Goal: Task Accomplishment & Management: Manage account settings

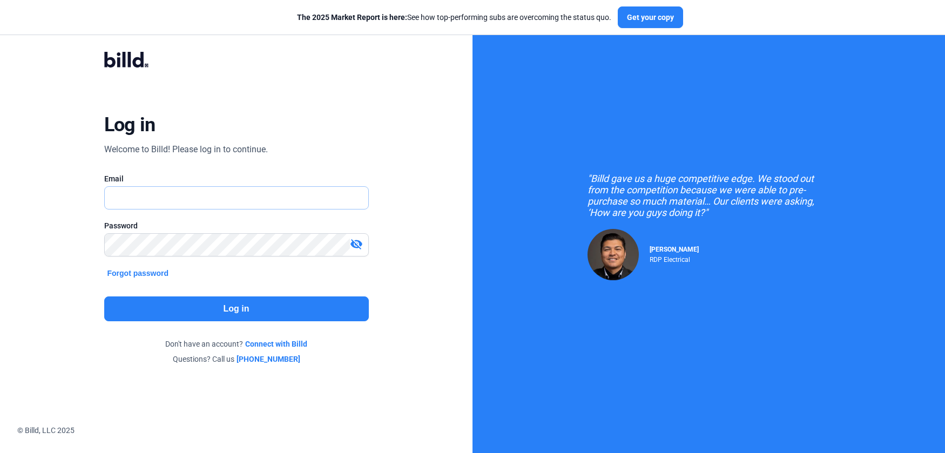
type input "[PERSON_NAME][EMAIL_ADDRESS][PERSON_NAME][DOMAIN_NAME]"
click at [165, 307] on button "Log in" at bounding box center [236, 308] width 265 height 25
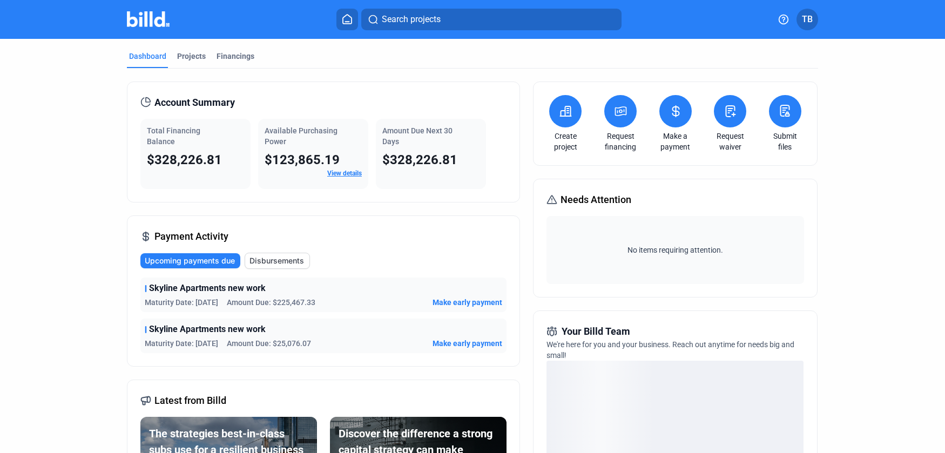
click at [807, 22] on span "TB" at bounding box center [807, 19] width 11 height 13
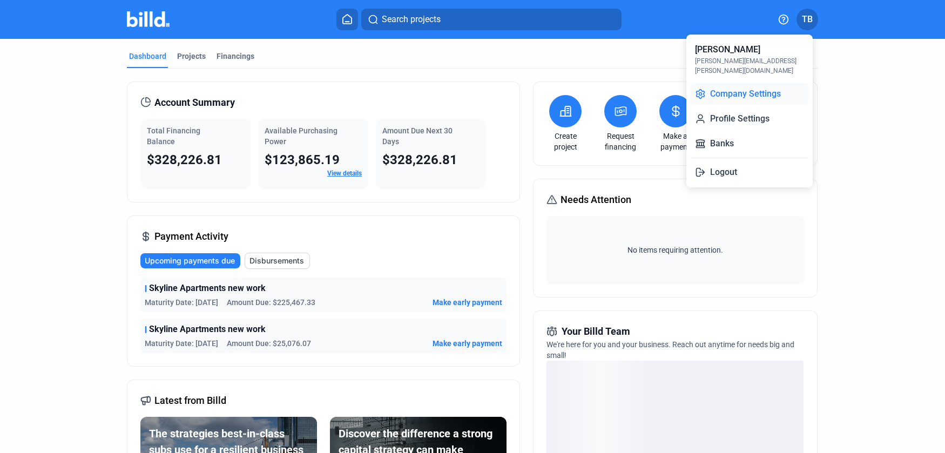
click at [743, 88] on button "Company Settings" at bounding box center [750, 94] width 118 height 22
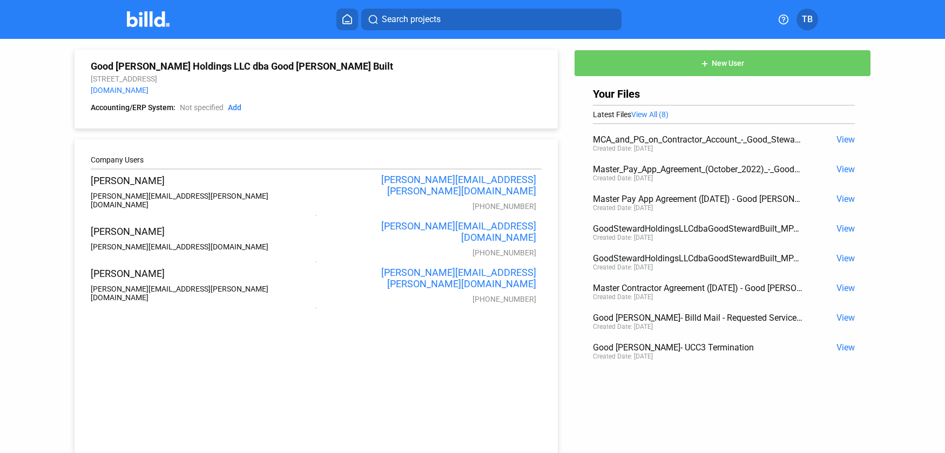
click at [813, 17] on button "TB" at bounding box center [808, 20] width 22 height 22
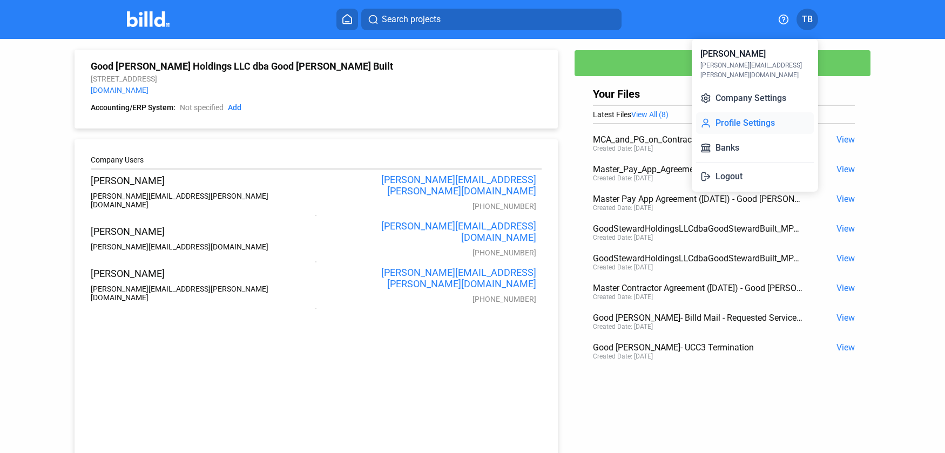
click at [745, 114] on button "Profile Settings" at bounding box center [755, 123] width 118 height 22
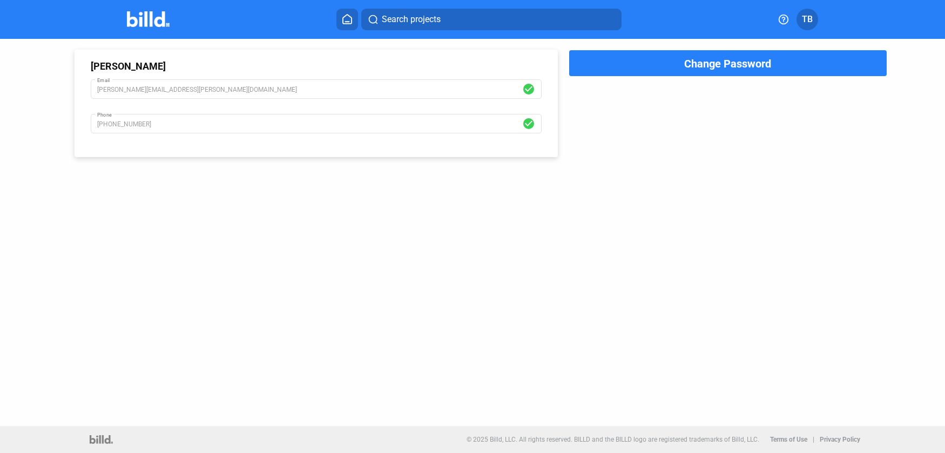
click at [805, 17] on span "TB" at bounding box center [807, 19] width 11 height 13
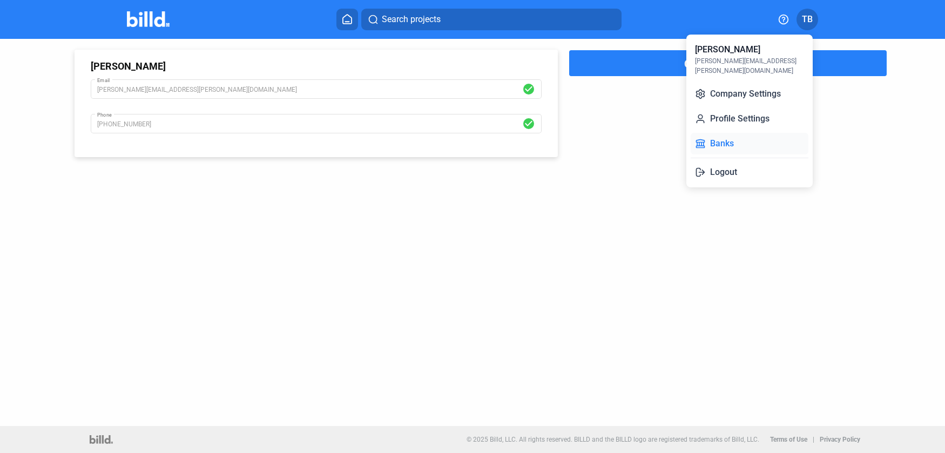
click at [736, 133] on button "Banks" at bounding box center [750, 144] width 118 height 22
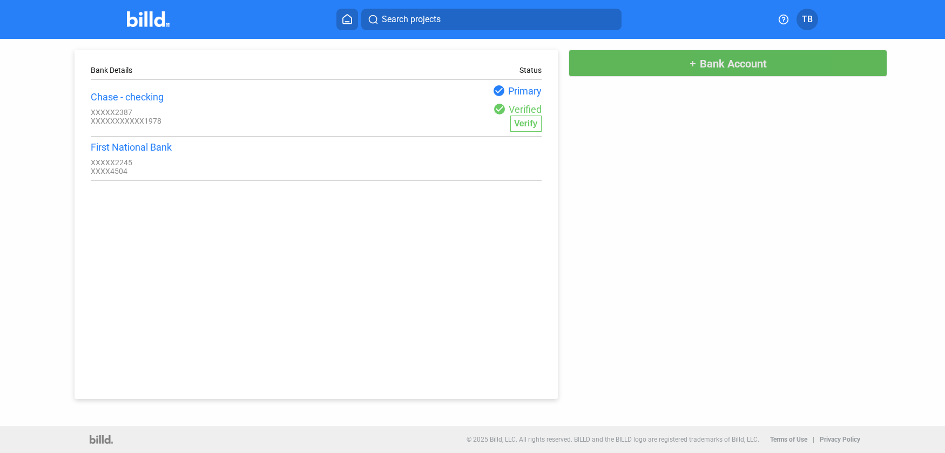
click at [723, 75] on button "add Bank Account" at bounding box center [728, 63] width 319 height 27
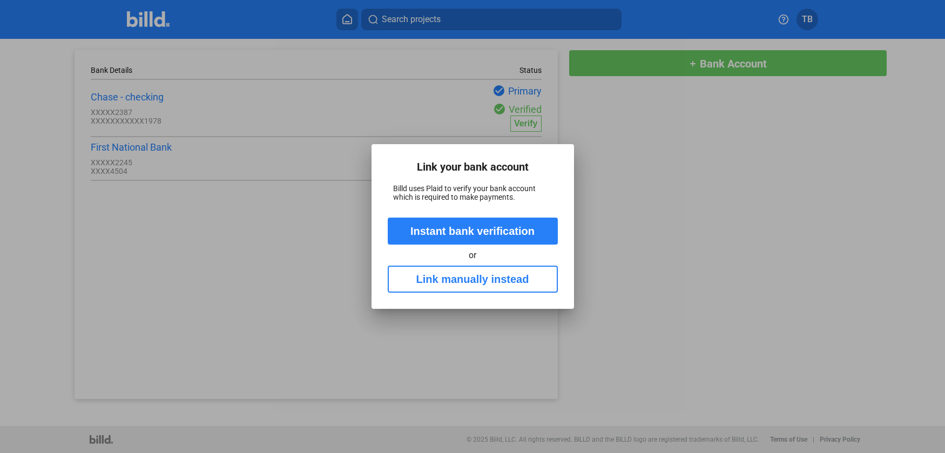
click at [492, 282] on button "Link manually instead" at bounding box center [473, 279] width 170 height 27
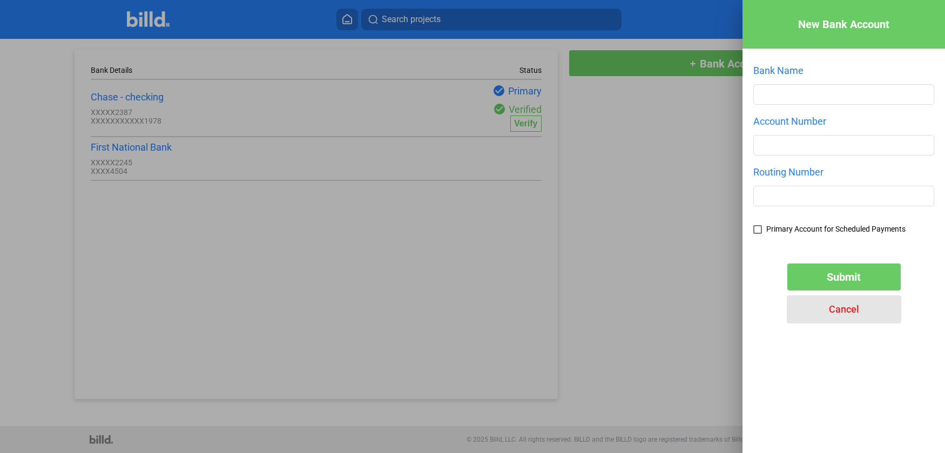
click at [834, 309] on span "Cancel" at bounding box center [844, 308] width 30 height 11
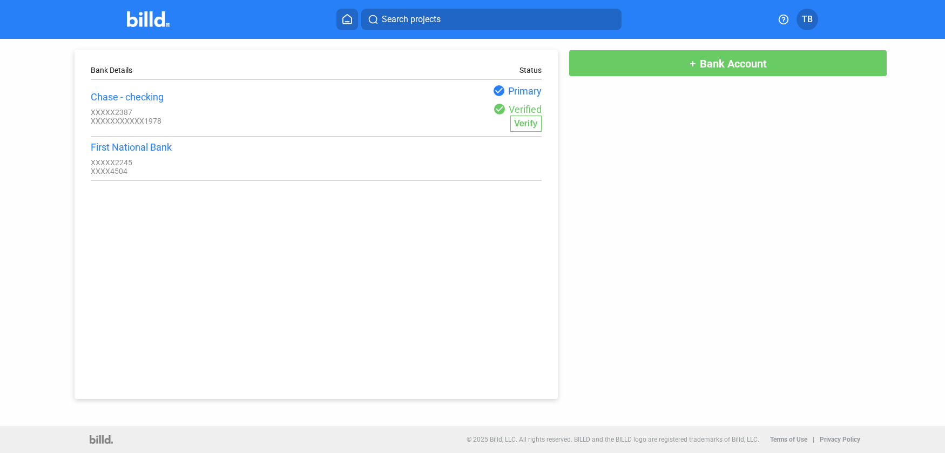
click at [806, 22] on span "TB" at bounding box center [807, 19] width 11 height 13
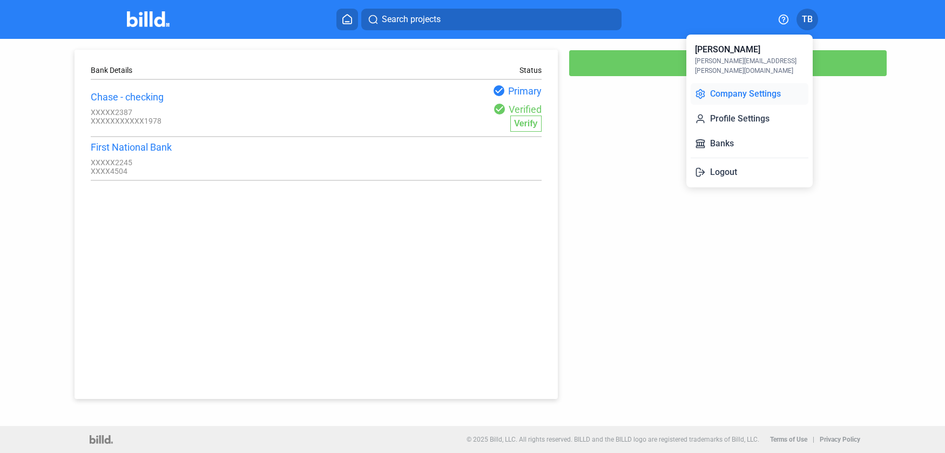
click at [724, 83] on button "Company Settings" at bounding box center [750, 94] width 118 height 22
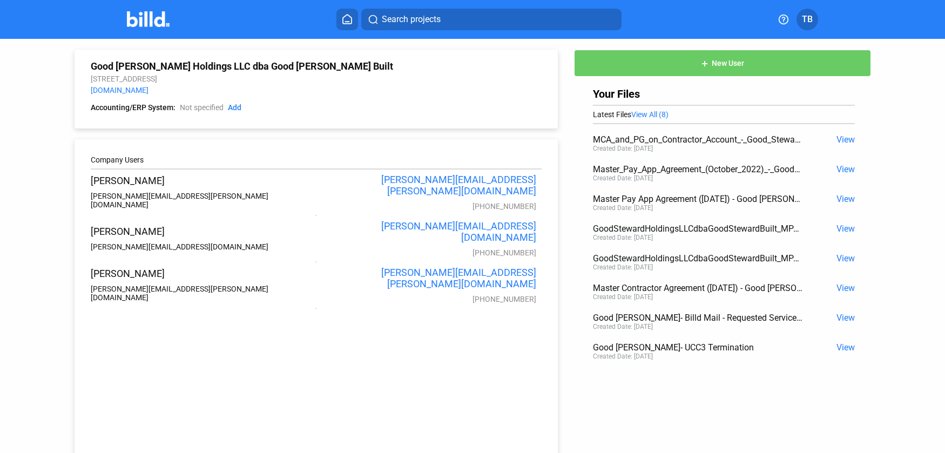
click at [656, 117] on span "View All (8)" at bounding box center [649, 114] width 37 height 9
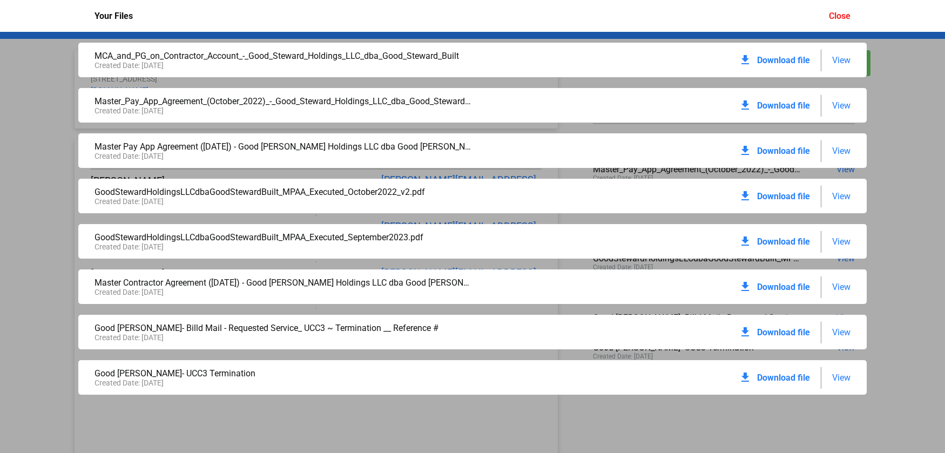
click at [848, 16] on div "Close" at bounding box center [840, 16] width 22 height 10
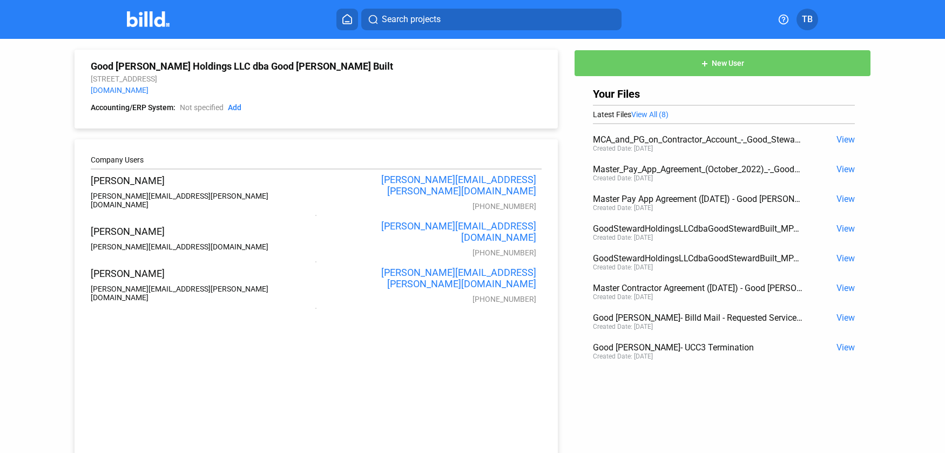
click at [810, 15] on span "TB" at bounding box center [807, 19] width 11 height 13
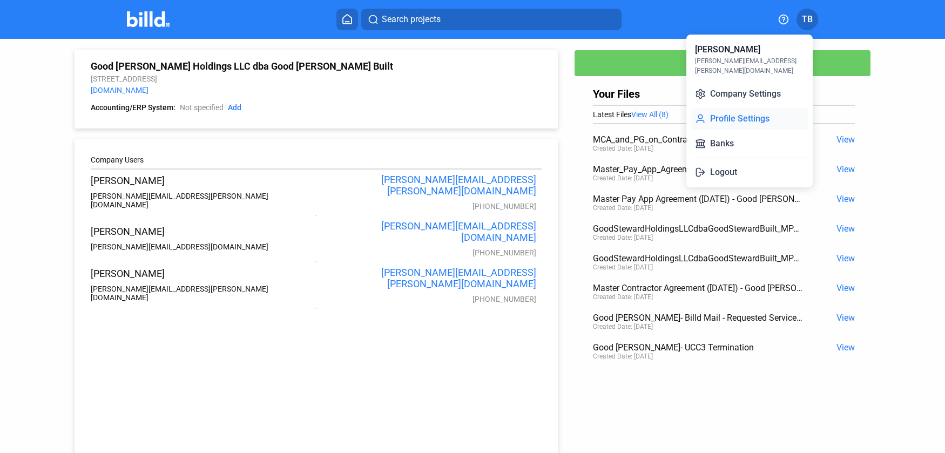
click at [724, 109] on button "Profile Settings" at bounding box center [750, 119] width 118 height 22
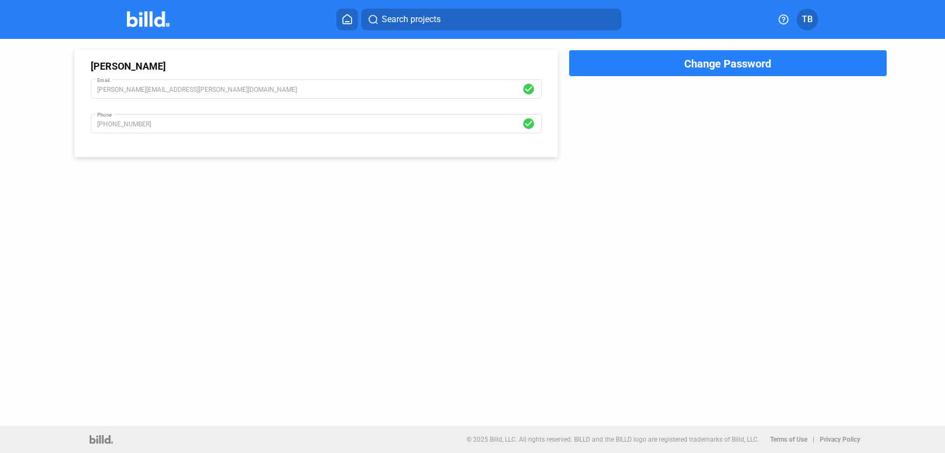
click at [805, 20] on span "TB" at bounding box center [807, 19] width 11 height 13
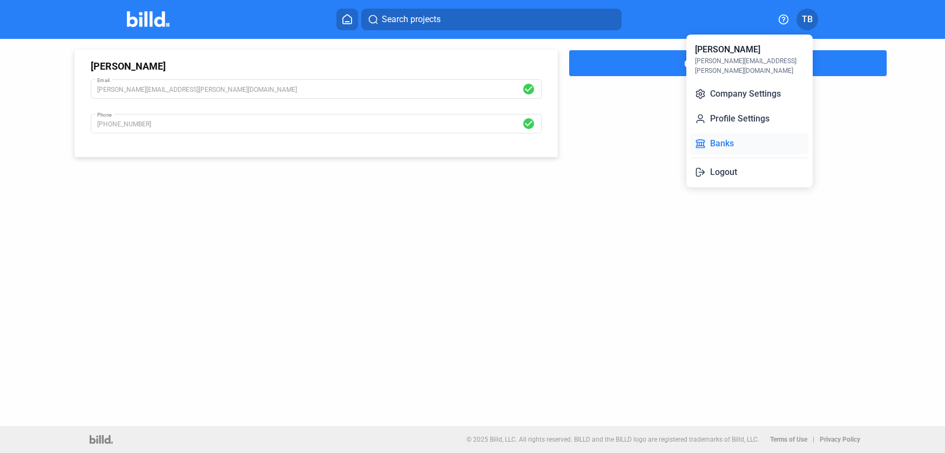
click at [728, 133] on button "Banks" at bounding box center [750, 144] width 118 height 22
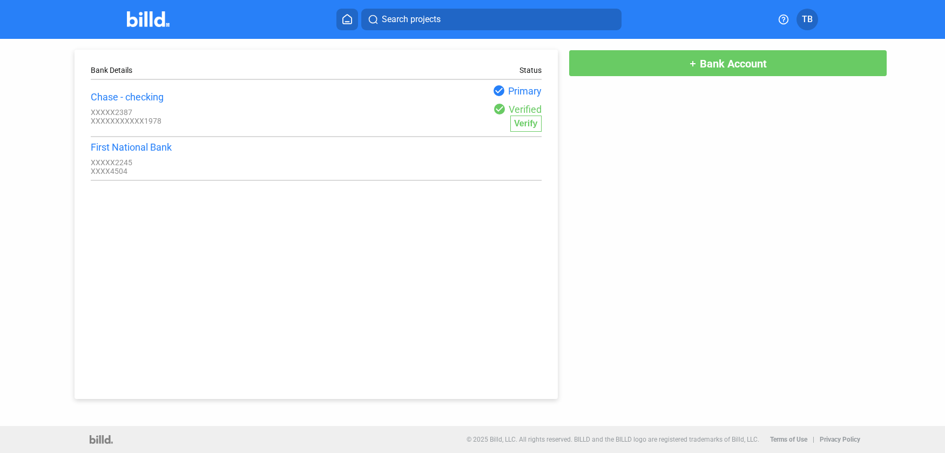
click at [539, 66] on div "Status" at bounding box center [530, 70] width 22 height 9
click at [808, 25] on span "TB" at bounding box center [807, 19] width 11 height 13
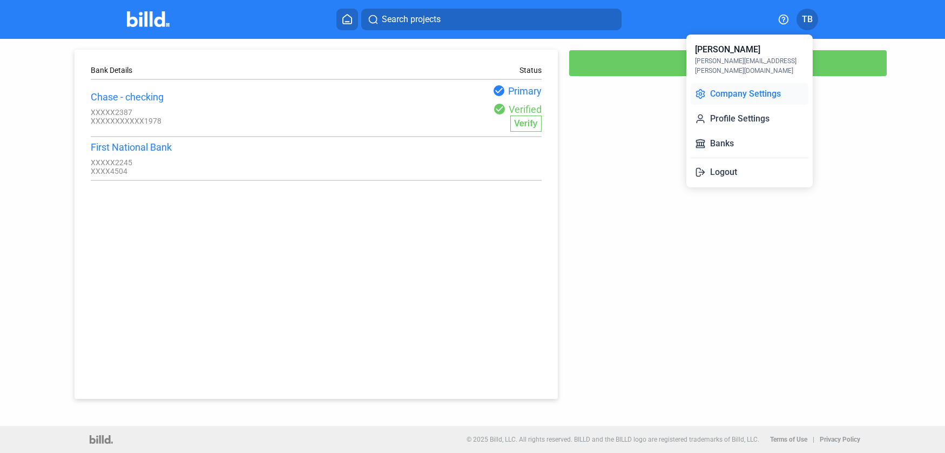
click at [737, 83] on button "Company Settings" at bounding box center [750, 94] width 118 height 22
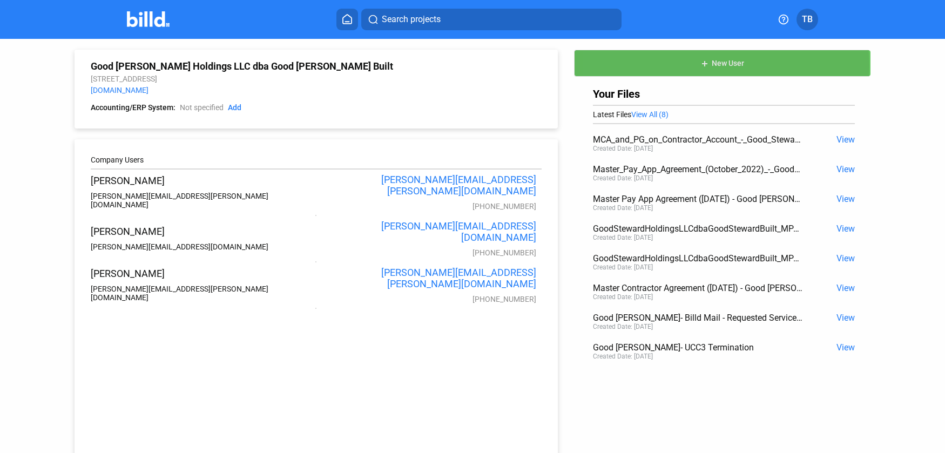
click at [654, 66] on button "add New User" at bounding box center [722, 63] width 297 height 27
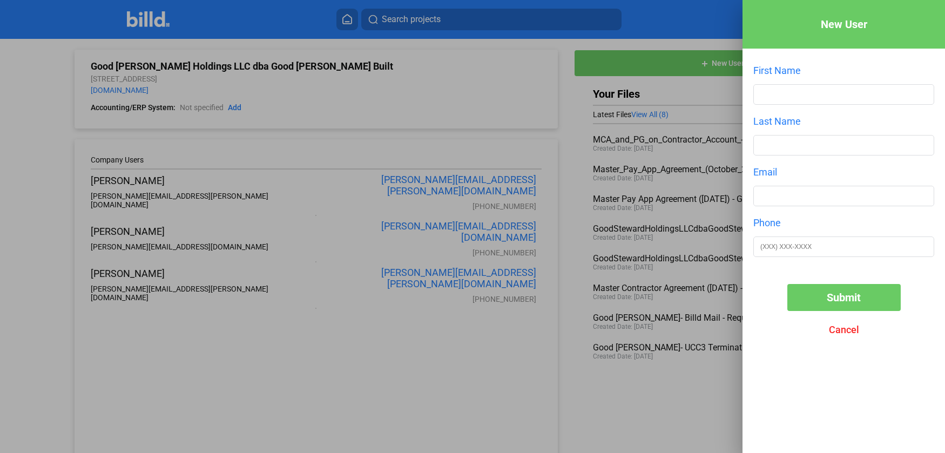
click at [645, 93] on div at bounding box center [472, 226] width 945 height 453
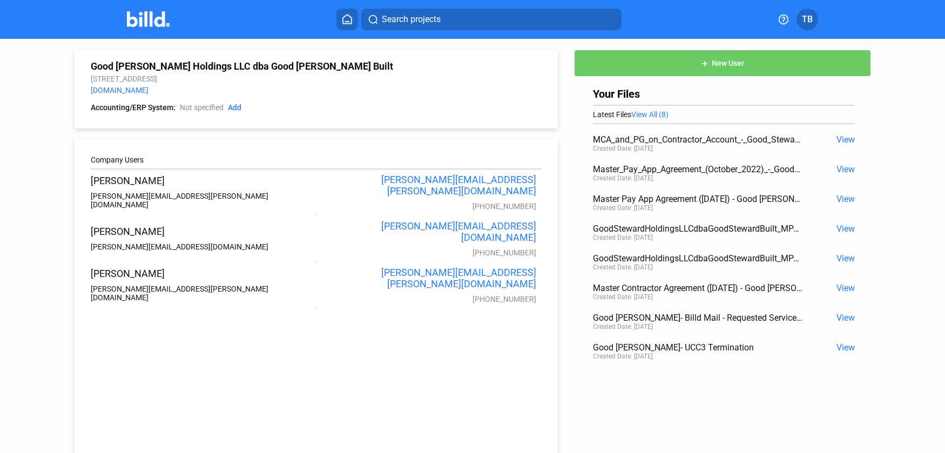
click at [346, 24] on button at bounding box center [347, 20] width 22 height 22
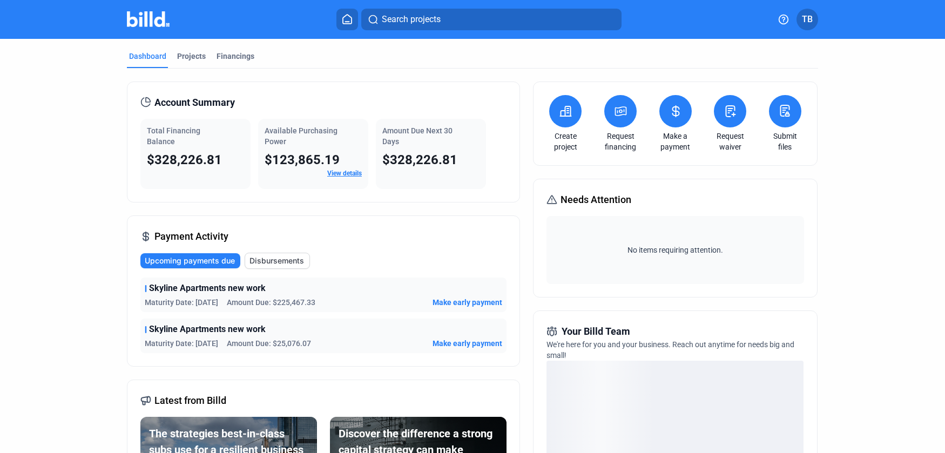
click at [783, 119] on button at bounding box center [785, 111] width 32 height 32
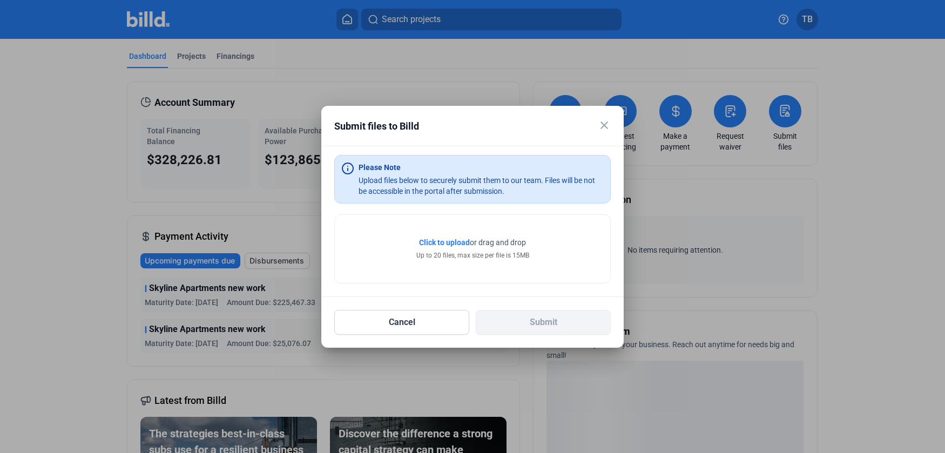
click at [603, 126] on mat-icon "close" at bounding box center [604, 125] width 13 height 13
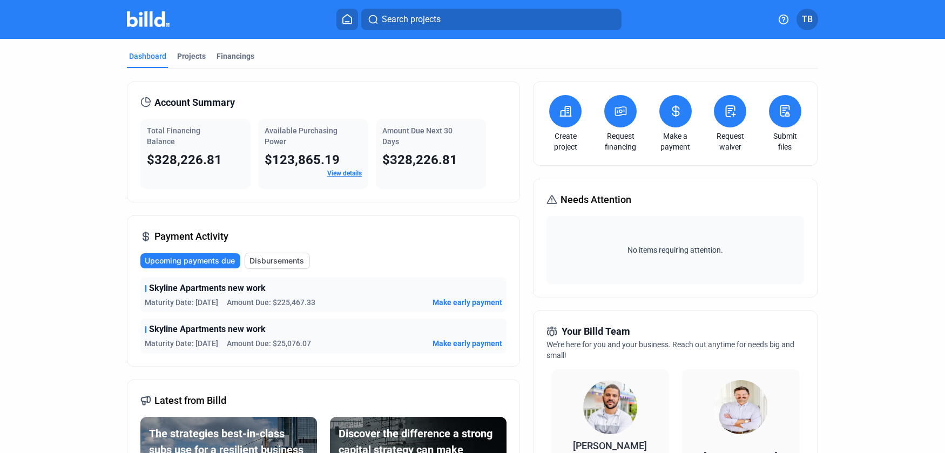
click at [809, 22] on span "TB" at bounding box center [807, 19] width 11 height 13
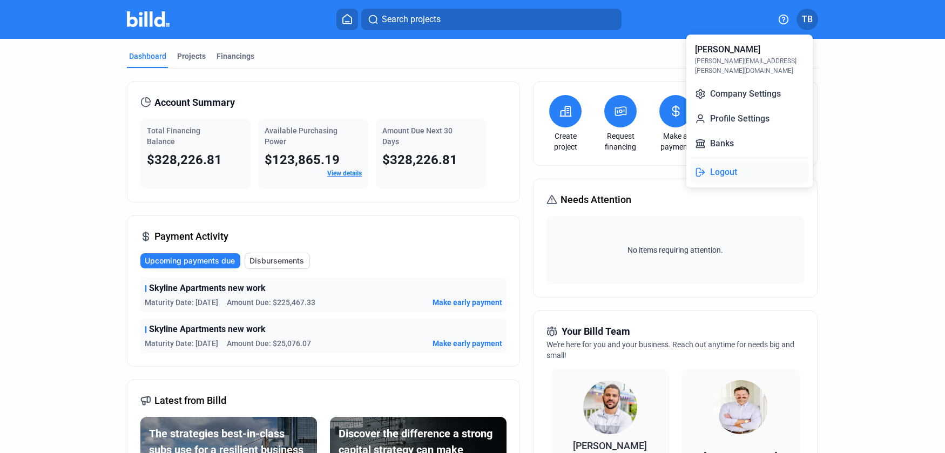
click at [728, 161] on button "Logout" at bounding box center [750, 172] width 118 height 22
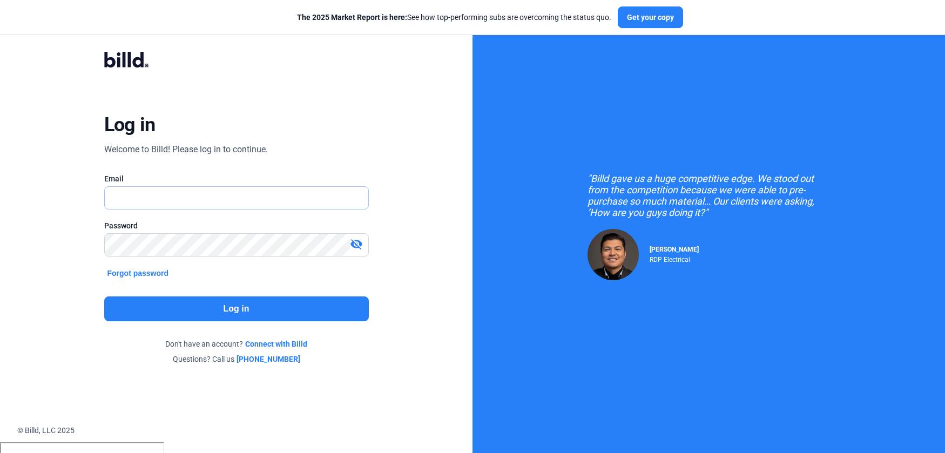
type input "[PERSON_NAME][EMAIL_ADDRESS][PERSON_NAME][DOMAIN_NAME]"
